Goal: Task Accomplishment & Management: Use online tool/utility

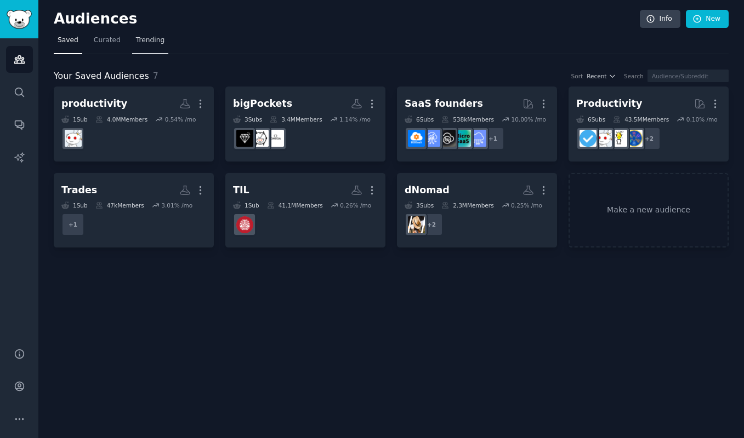
click at [137, 36] on span "Trending" at bounding box center [150, 41] width 28 height 10
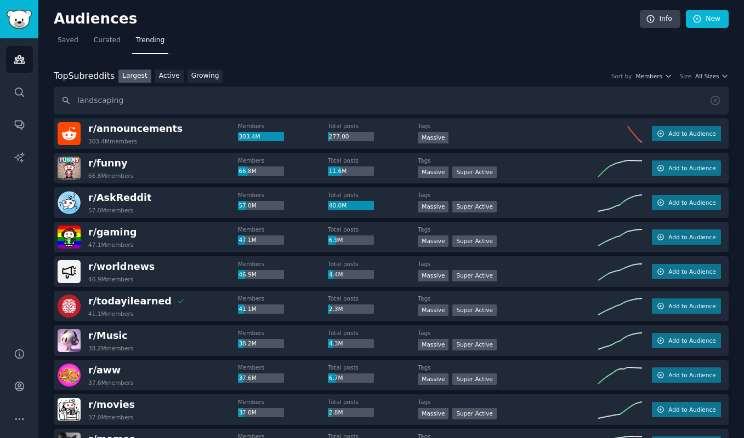
type input "landscaping"
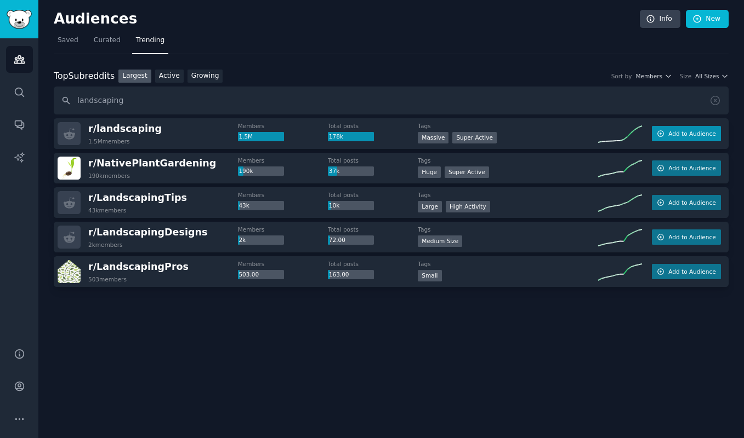
click at [671, 130] on span "Add to Audience" at bounding box center [691, 134] width 47 height 8
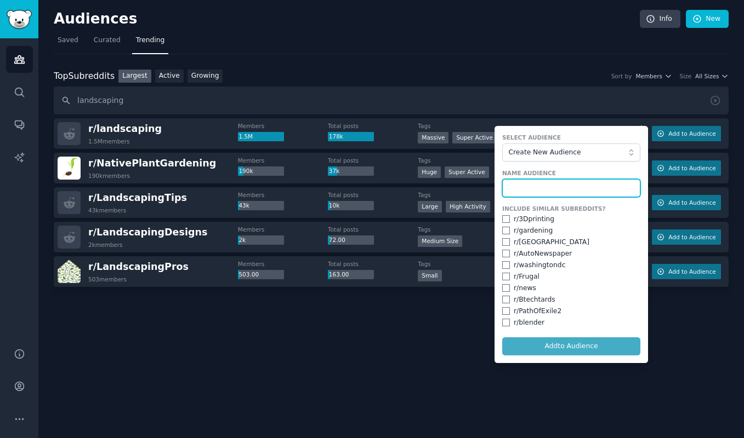
click at [568, 188] on input "text" at bounding box center [571, 188] width 138 height 19
click at [607, 74] on div "Sort by Members Size All Sizes" at bounding box center [665, 76] width 125 height 8
